Goal: Obtain resource: Download file/media

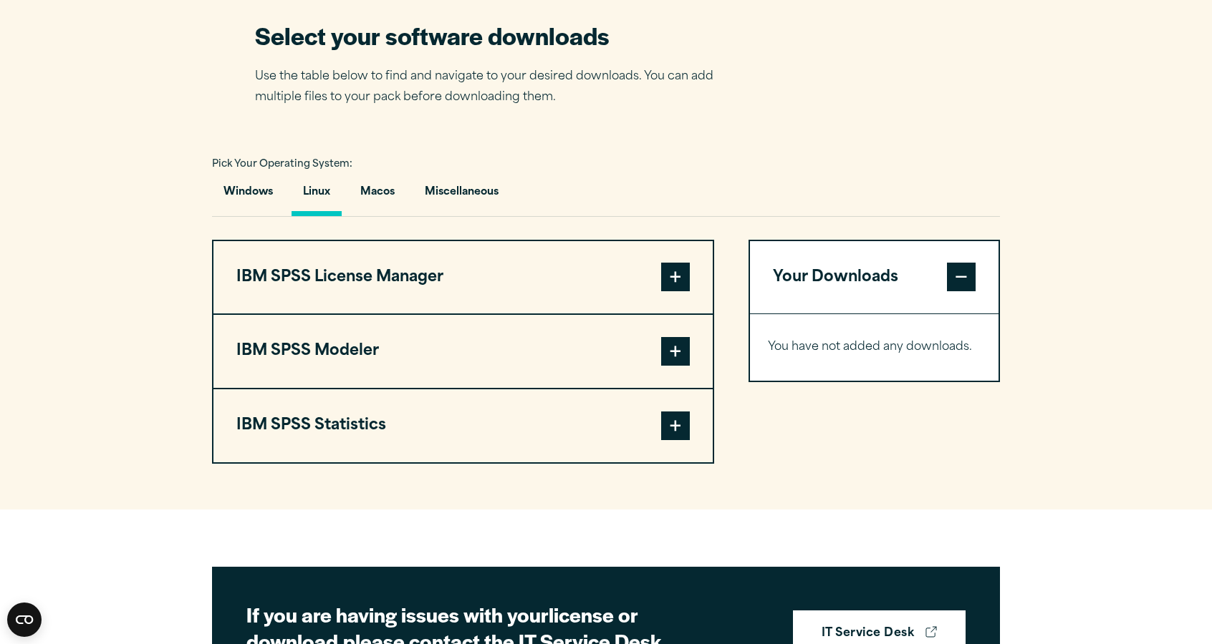
scroll to position [905, 0]
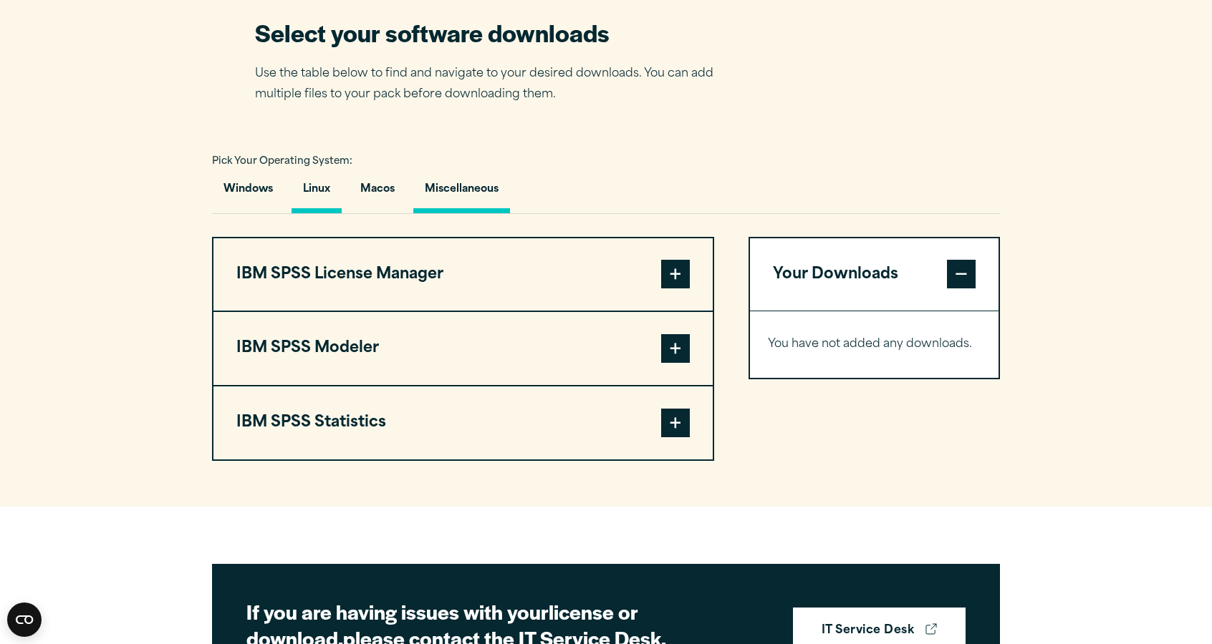
click at [465, 213] on button "Miscellaneous" at bounding box center [461, 193] width 97 height 41
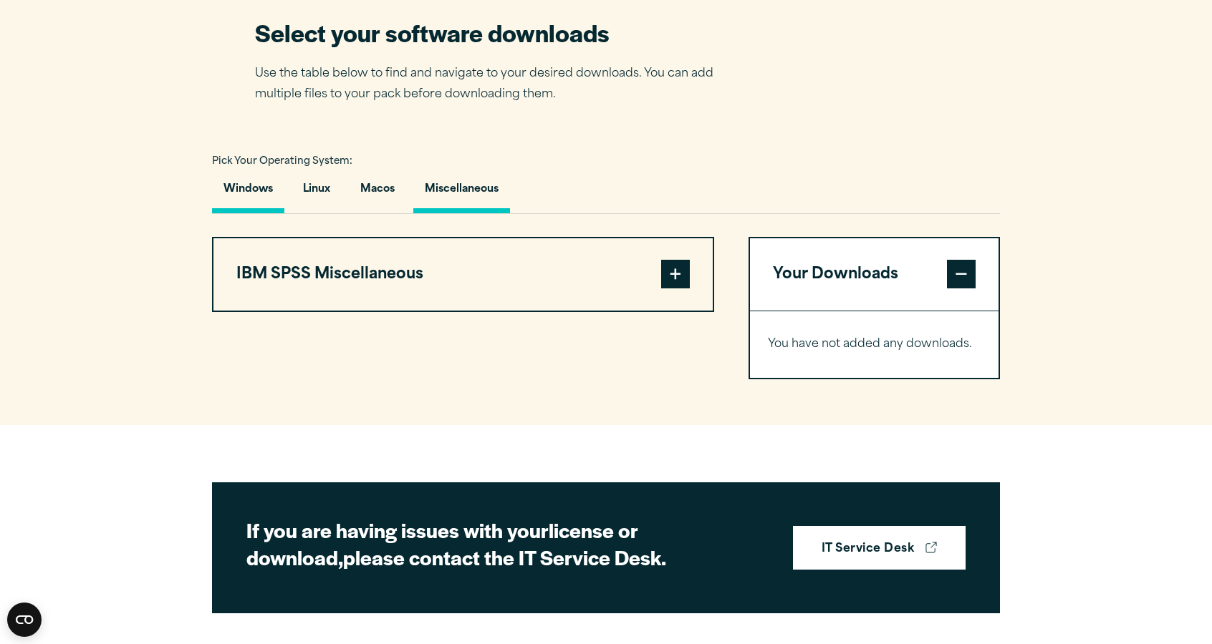
click at [261, 213] on button "Windows" at bounding box center [248, 193] width 72 height 41
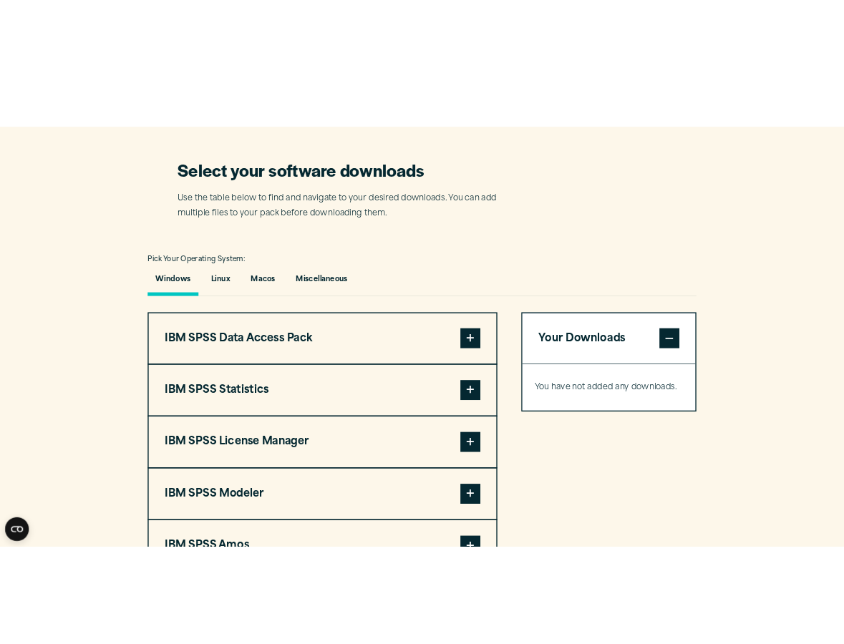
scroll to position [832, 0]
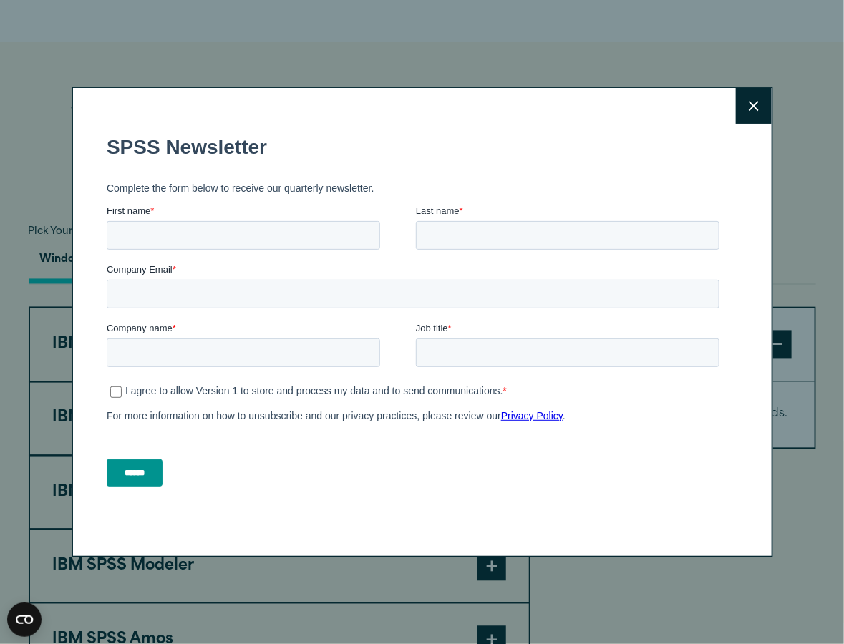
click at [751, 124] on button "Close" at bounding box center [754, 106] width 36 height 36
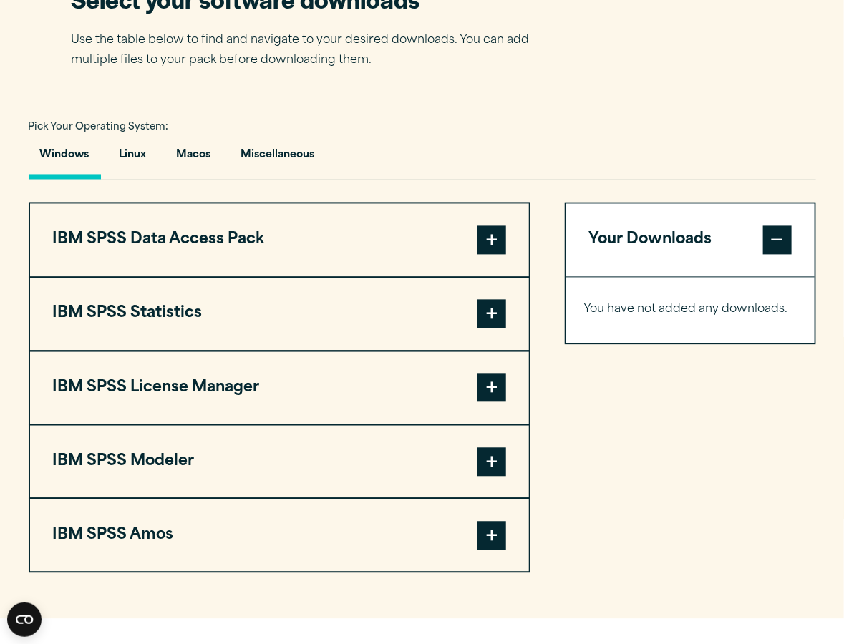
scroll to position [935, 0]
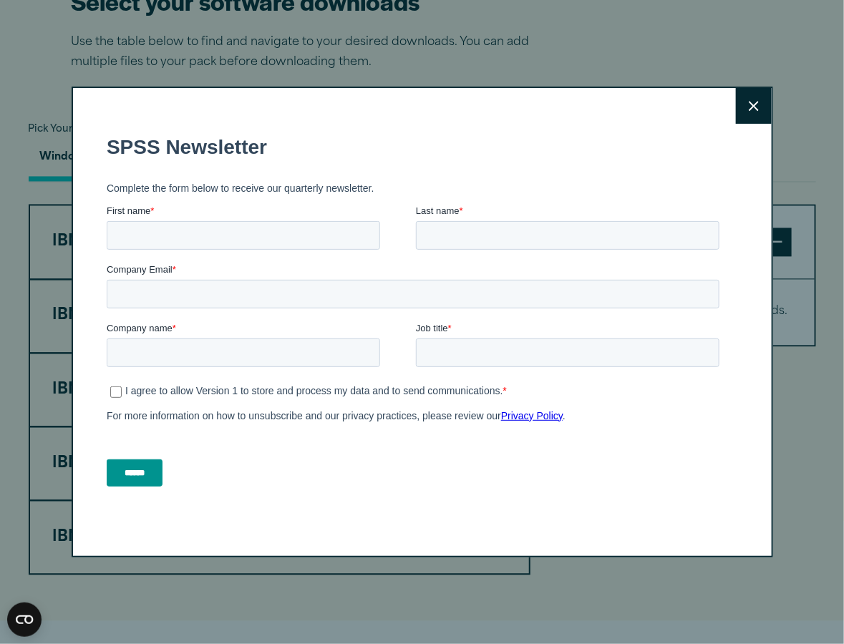
click at [769, 124] on button "Close" at bounding box center [754, 106] width 36 height 36
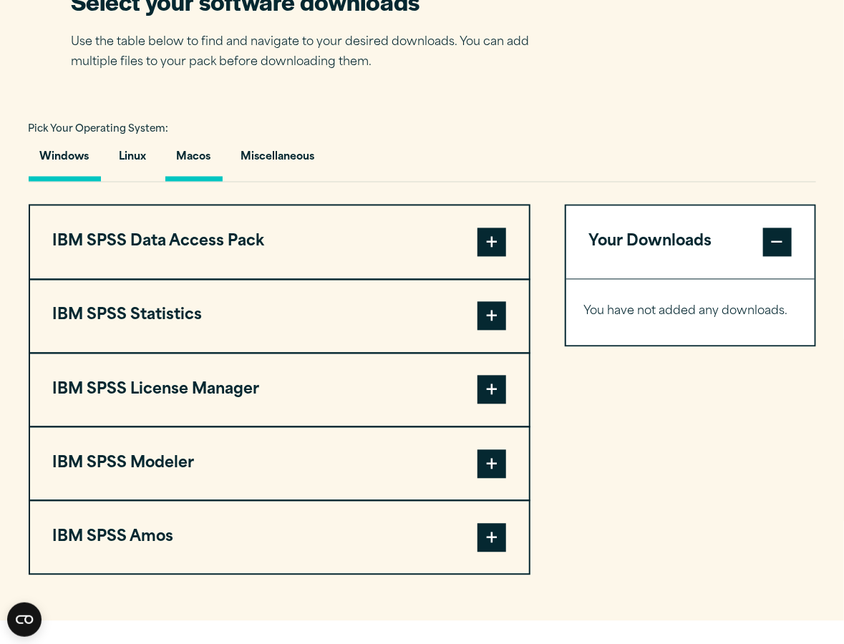
click at [169, 182] on button "Macos" at bounding box center [193, 161] width 57 height 41
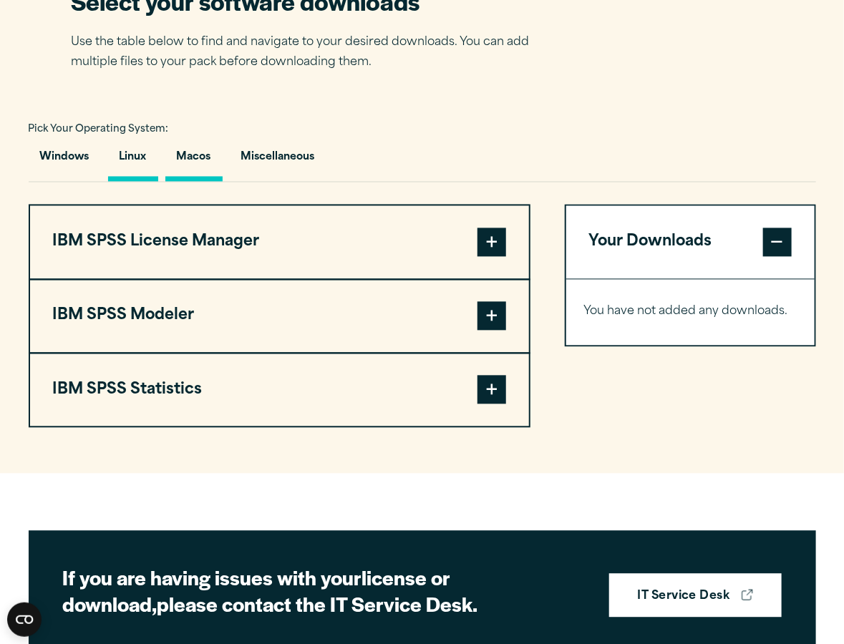
click at [133, 182] on button "Linux" at bounding box center [133, 161] width 50 height 41
click at [792, 474] on section "Select your software downloads Use the table below to find and navigate to your…" at bounding box center [422, 207] width 844 height 534
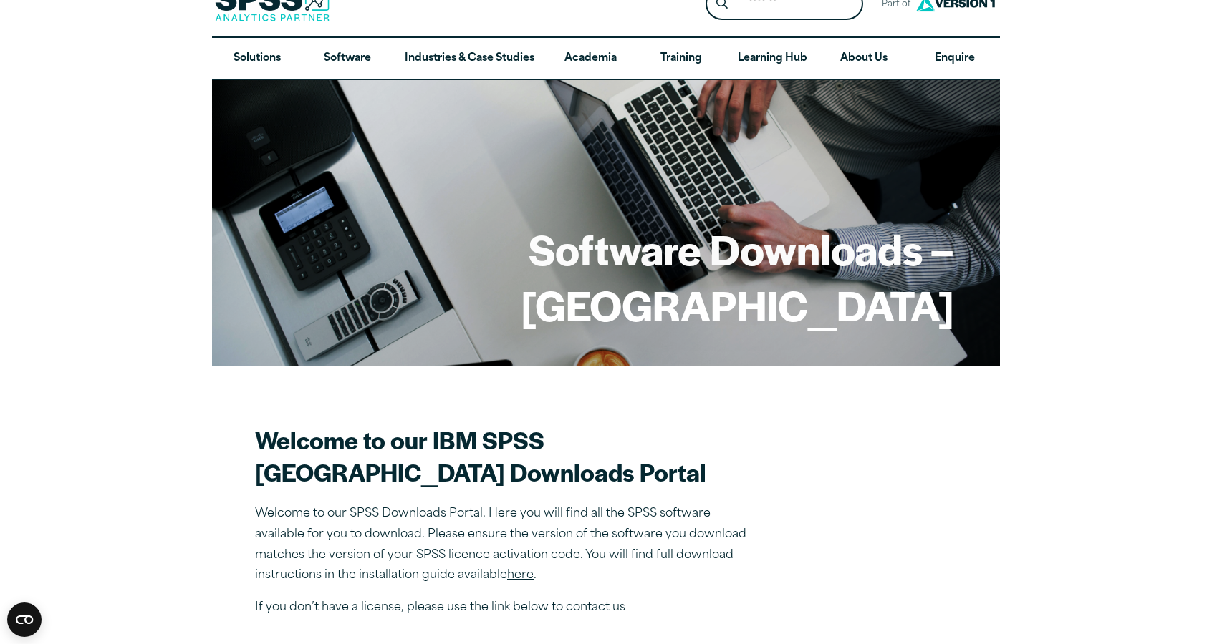
scroll to position [29, 0]
drag, startPoint x: 120, startPoint y: 90, endPoint x: 110, endPoint y: 290, distance: 200.0
drag, startPoint x: 143, startPoint y: 187, endPoint x: 207, endPoint y: 341, distance: 166.9
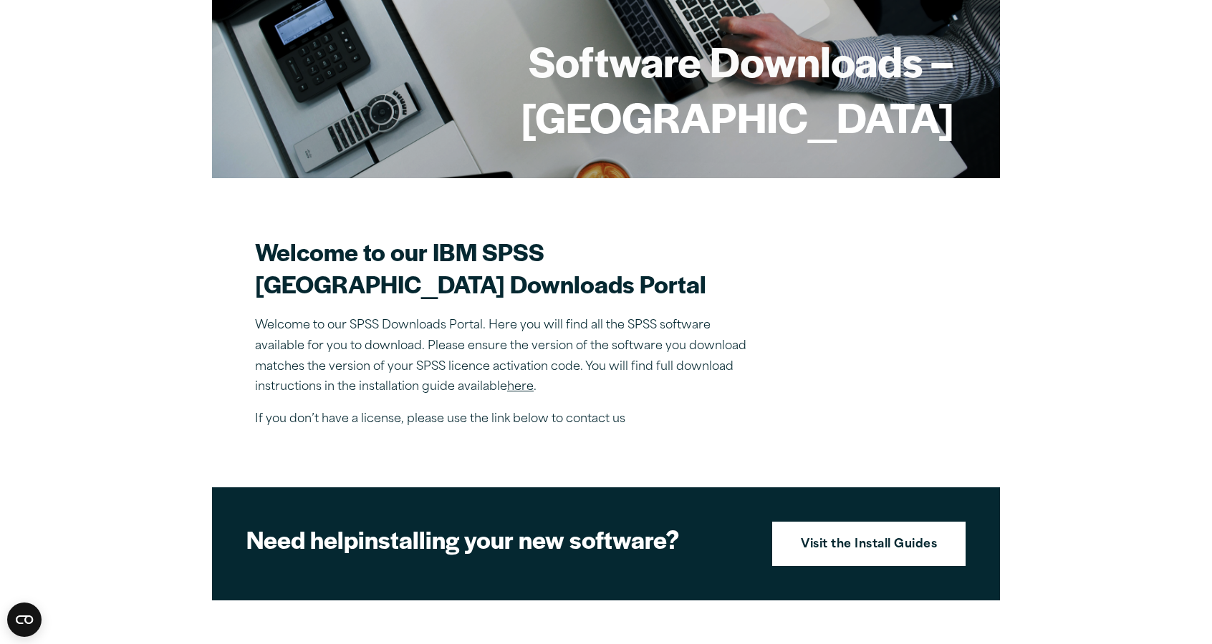
scroll to position [0, 0]
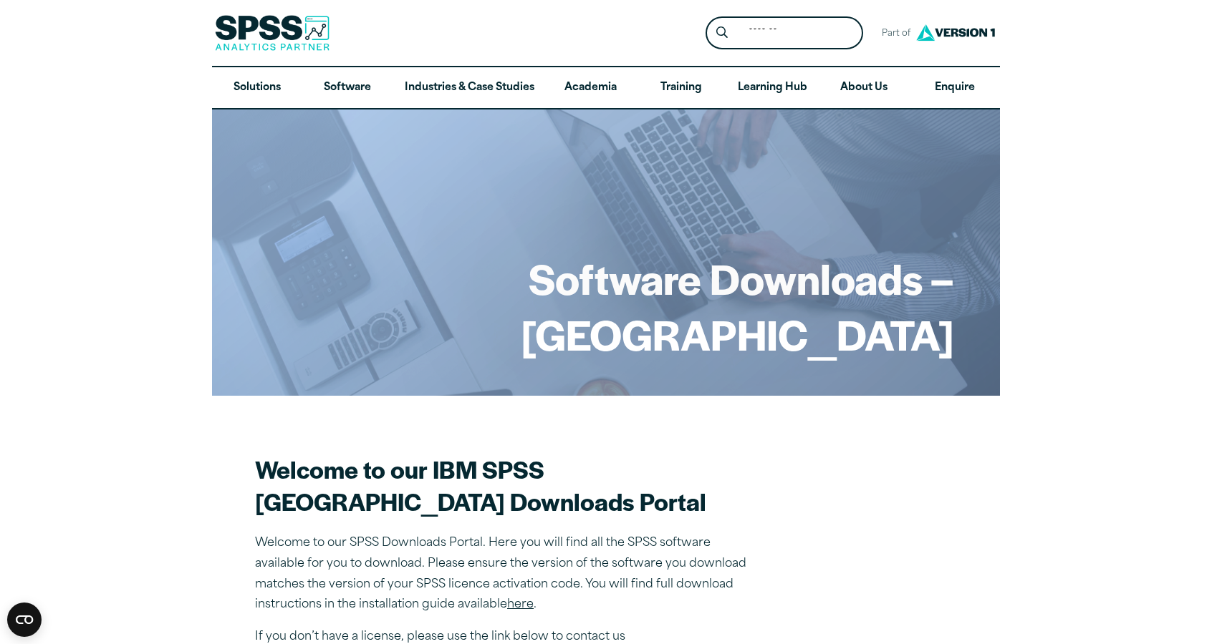
drag, startPoint x: 1210, startPoint y: 175, endPoint x: 1208, endPoint y: 11, distance: 164.0
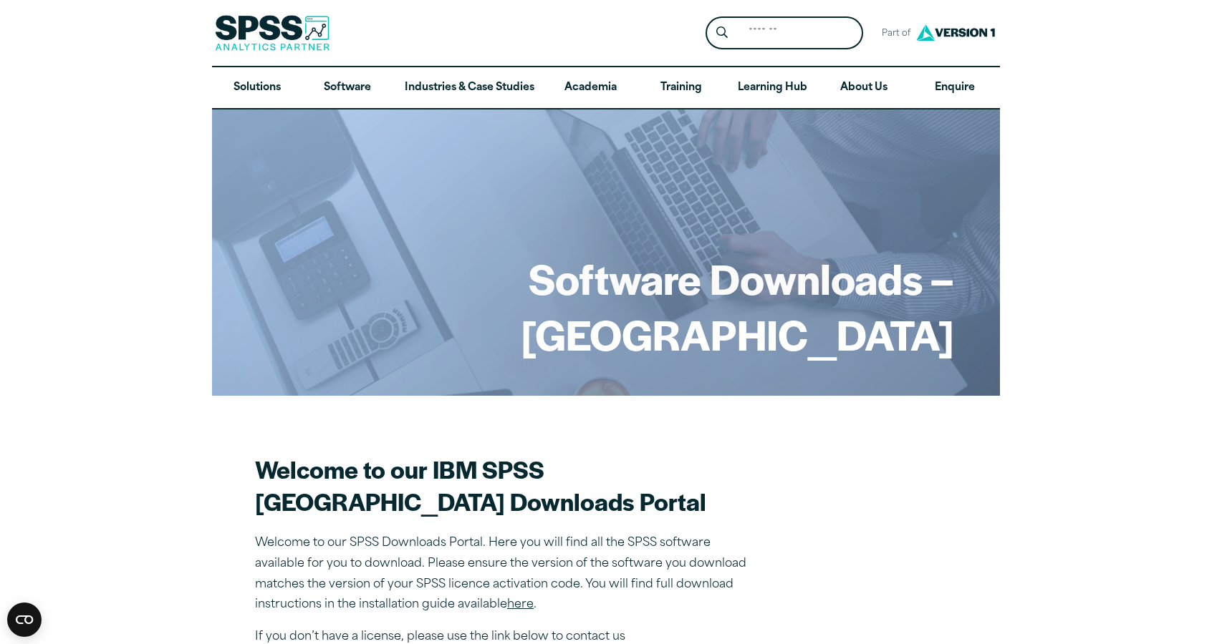
drag, startPoint x: 1210, startPoint y: 191, endPoint x: 1210, endPoint y: 44, distance: 147.5
